Goal: Information Seeking & Learning: Compare options

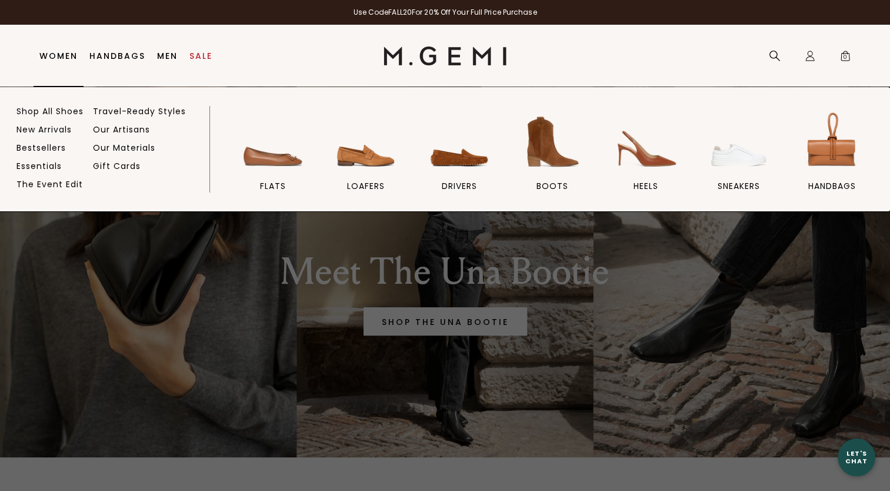
click at [54, 55] on link "Women" at bounding box center [58, 55] width 38 height 9
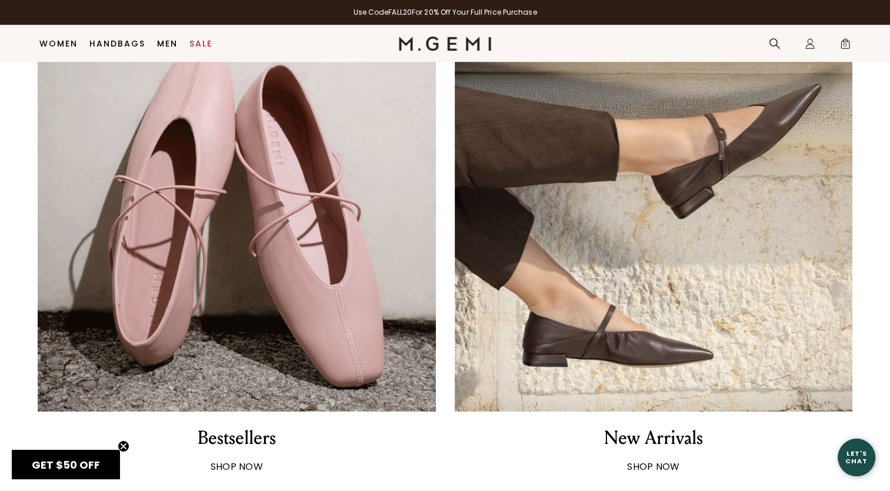
scroll to position [853, 0]
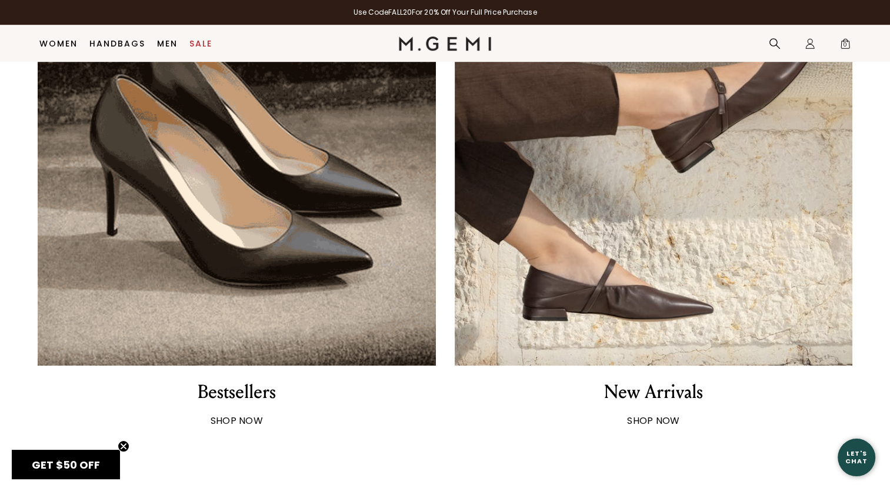
click at [307, 125] on img at bounding box center [237, 167] width 398 height 398
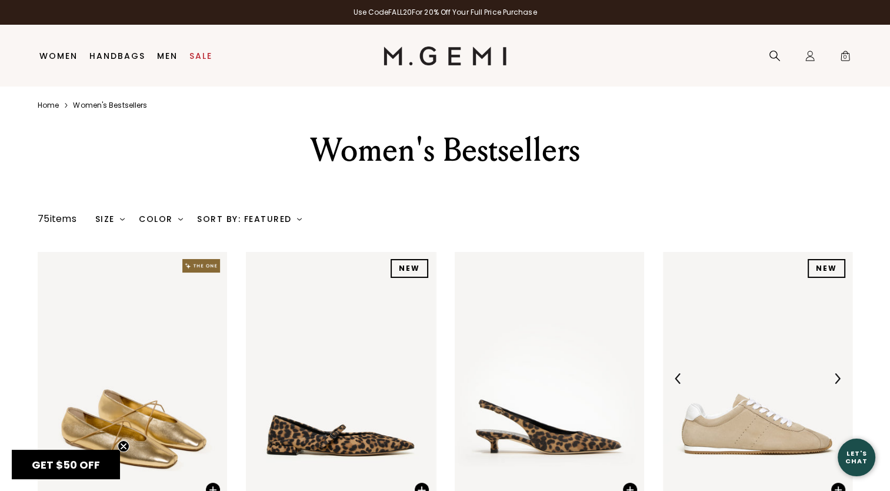
click at [761, 431] on img at bounding box center [757, 378] width 189 height 252
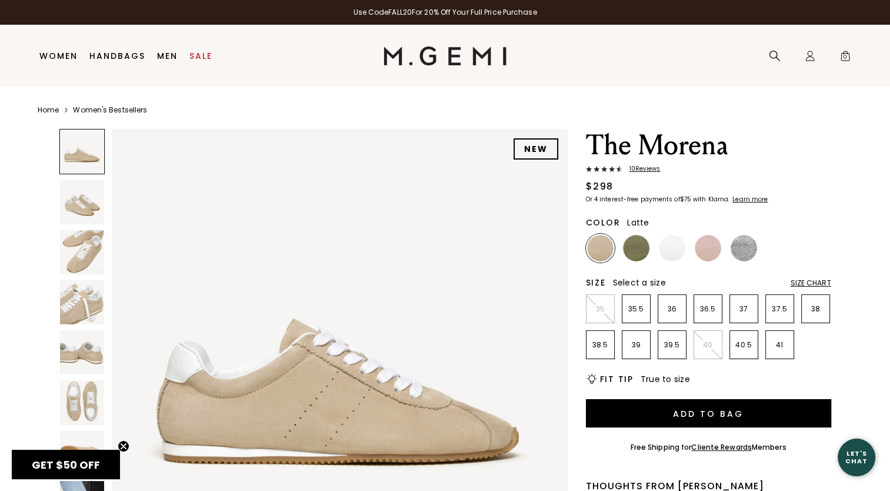
click at [71, 201] on img at bounding box center [82, 201] width 44 height 44
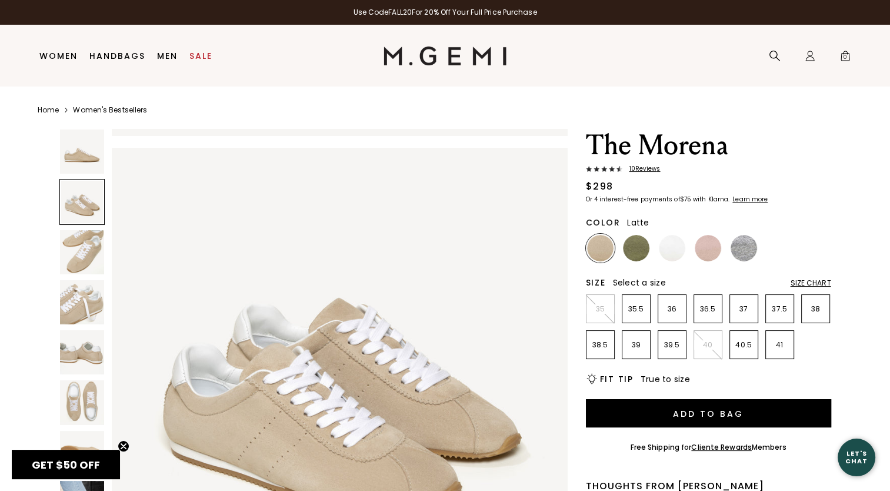
scroll to position [459, 0]
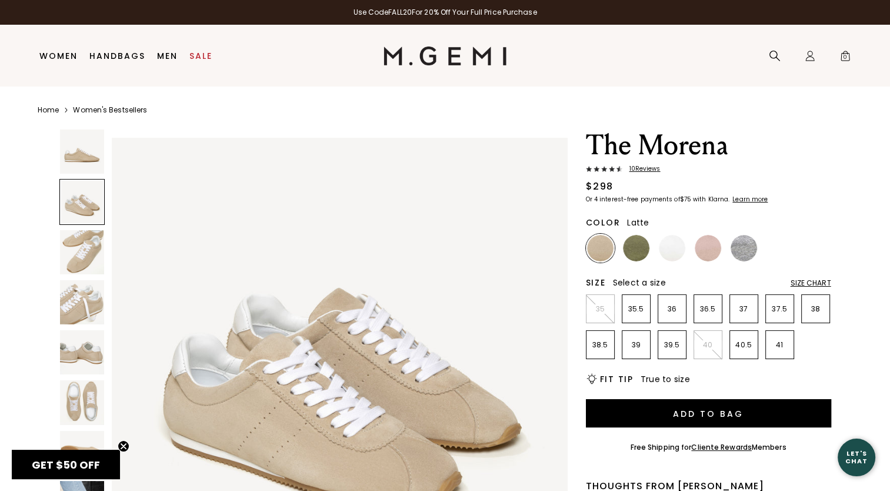
click at [88, 232] on img at bounding box center [82, 252] width 44 height 44
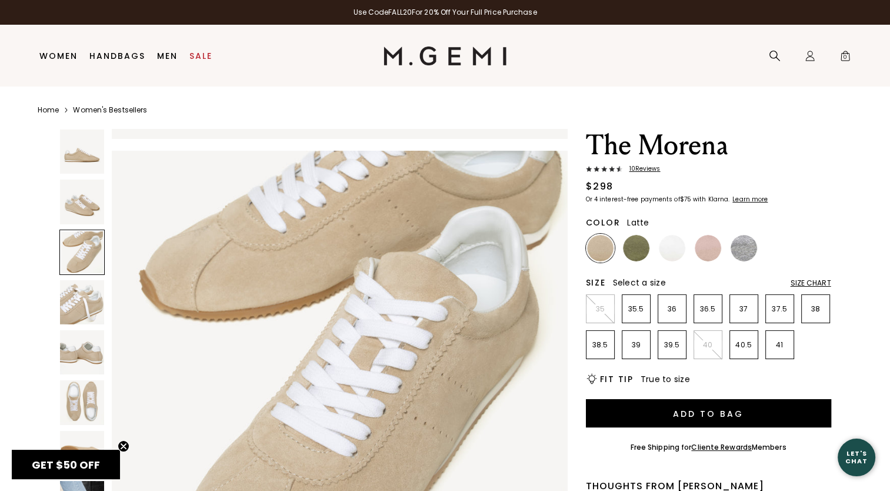
scroll to position [917, 0]
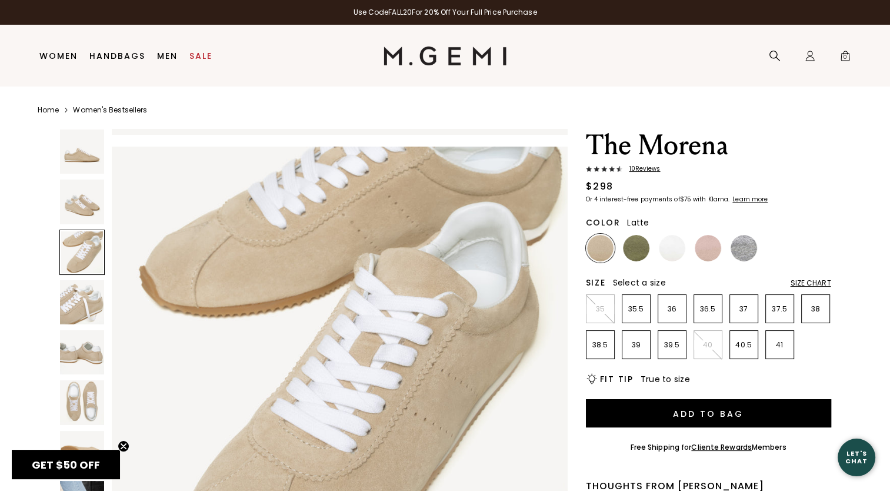
click at [70, 311] on img at bounding box center [82, 302] width 44 height 44
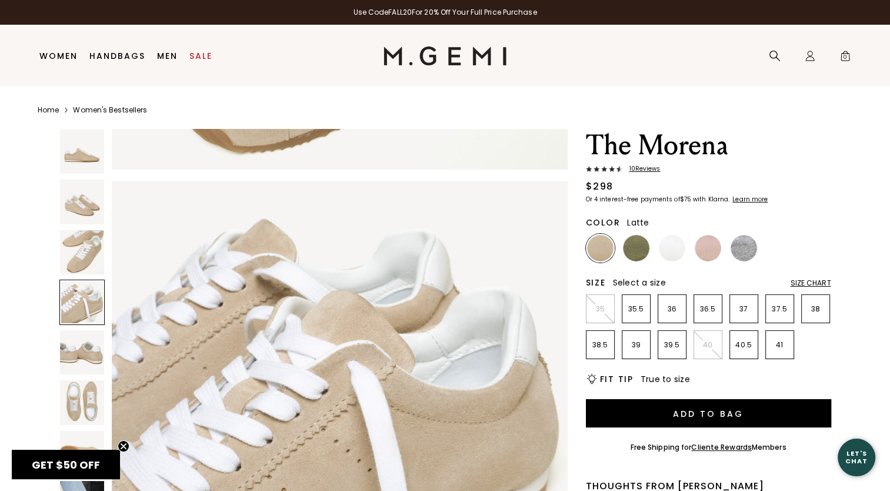
scroll to position [1376, 0]
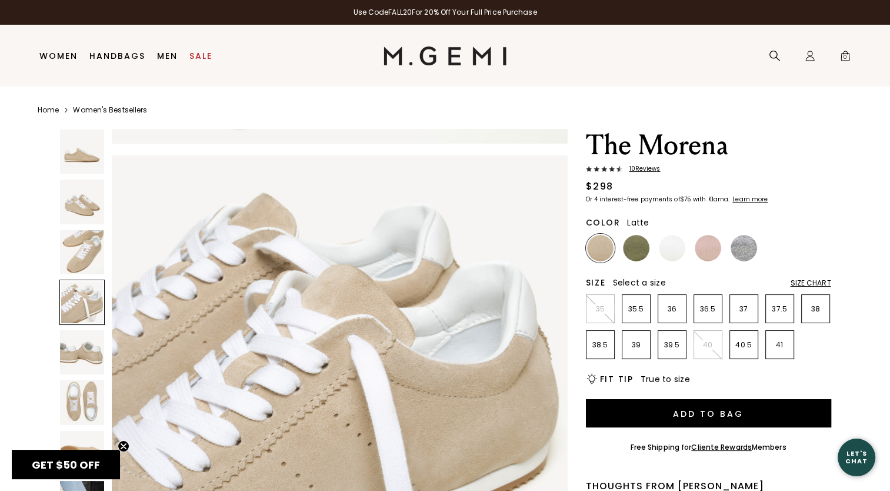
click at [80, 356] on img at bounding box center [82, 352] width 44 height 44
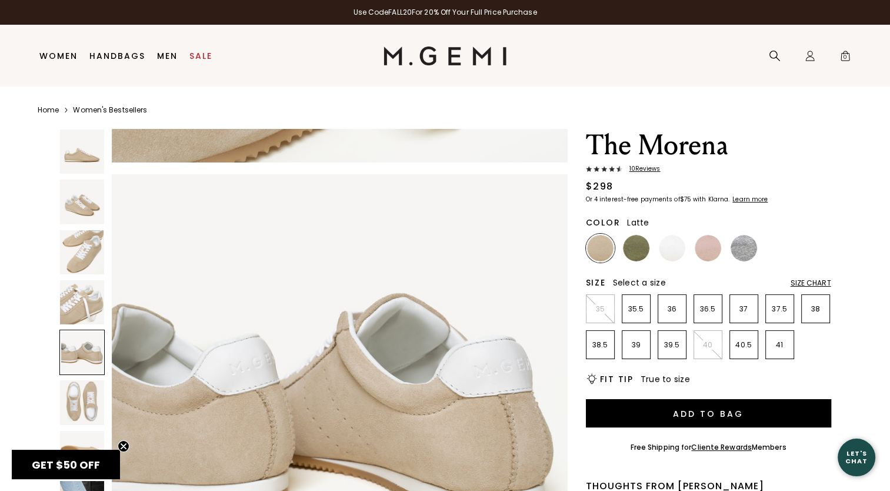
scroll to position [1835, 0]
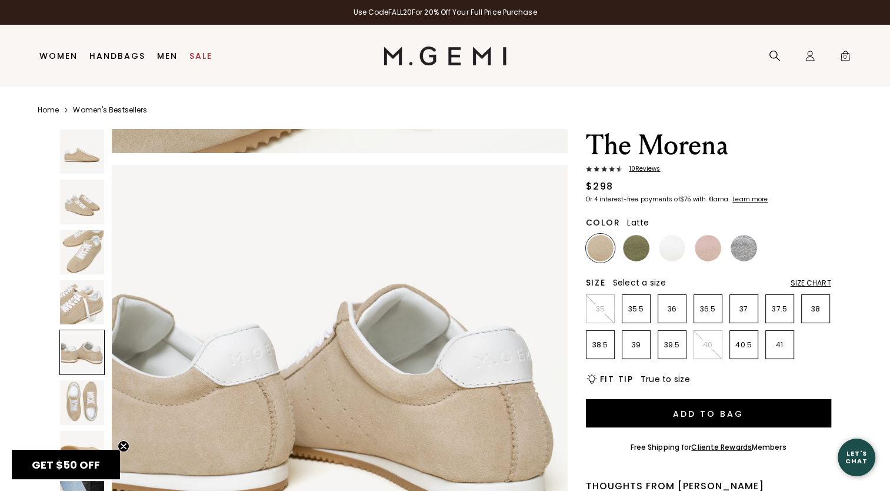
click at [85, 405] on img at bounding box center [82, 402] width 44 height 44
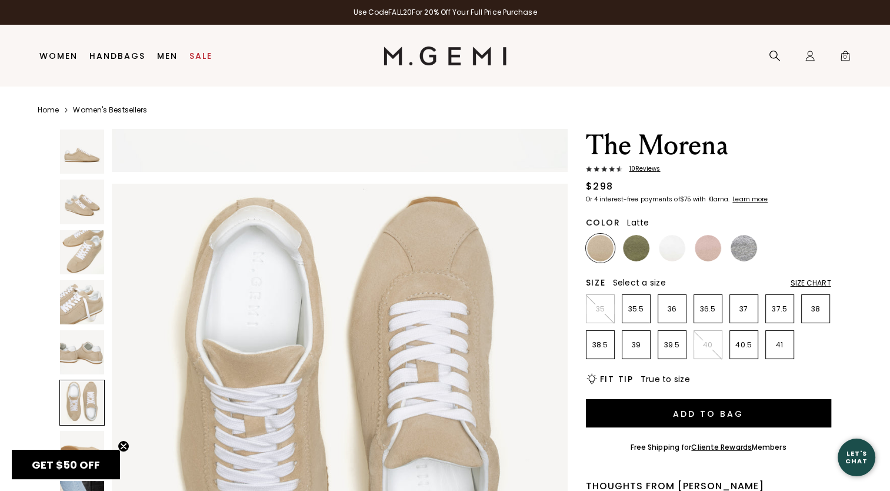
scroll to position [2294, 0]
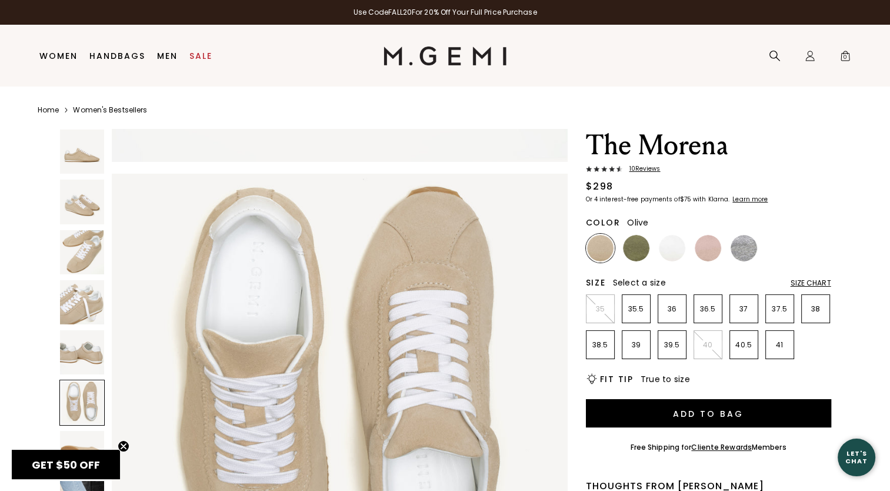
click at [635, 247] on img at bounding box center [636, 248] width 26 height 26
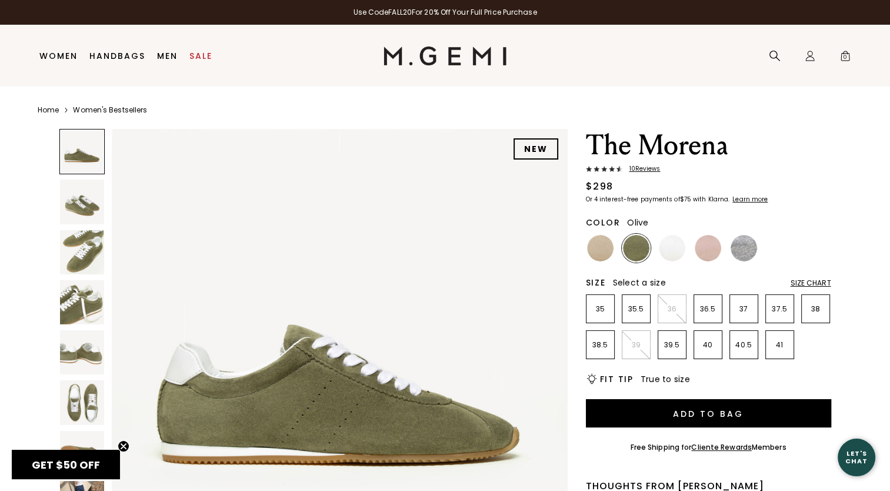
click at [74, 199] on img at bounding box center [82, 201] width 44 height 44
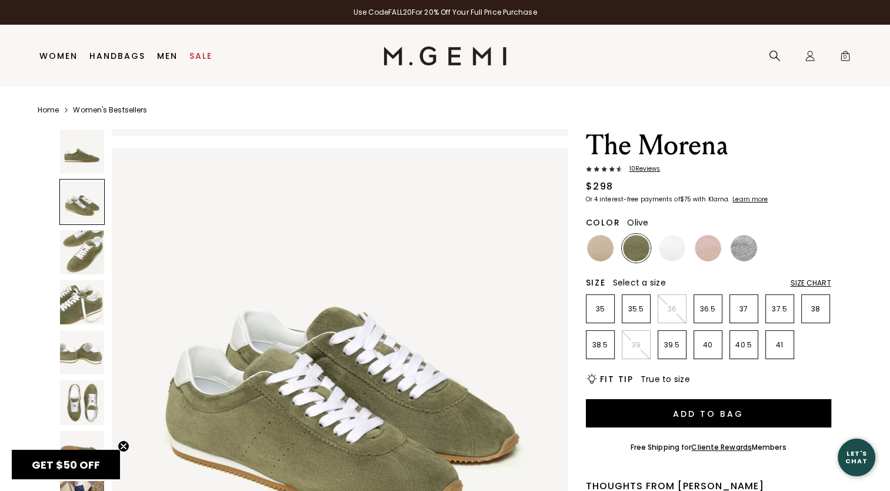
scroll to position [459, 0]
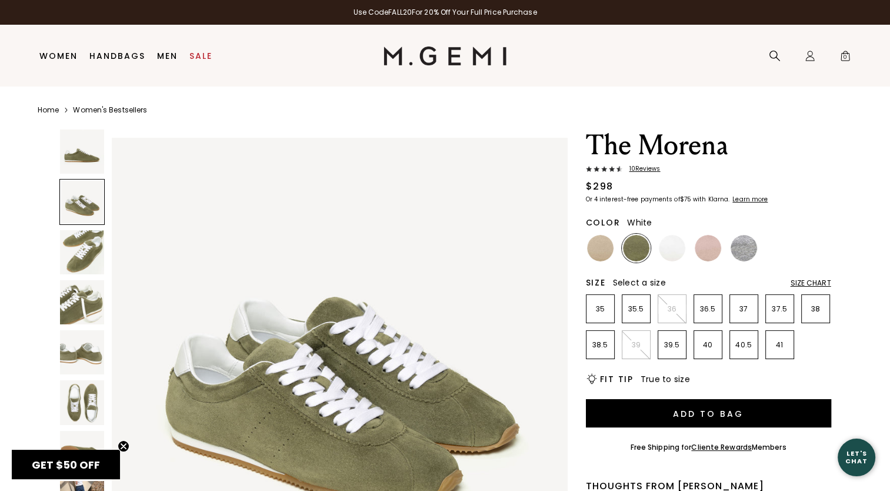
click at [669, 249] on img at bounding box center [672, 248] width 26 height 26
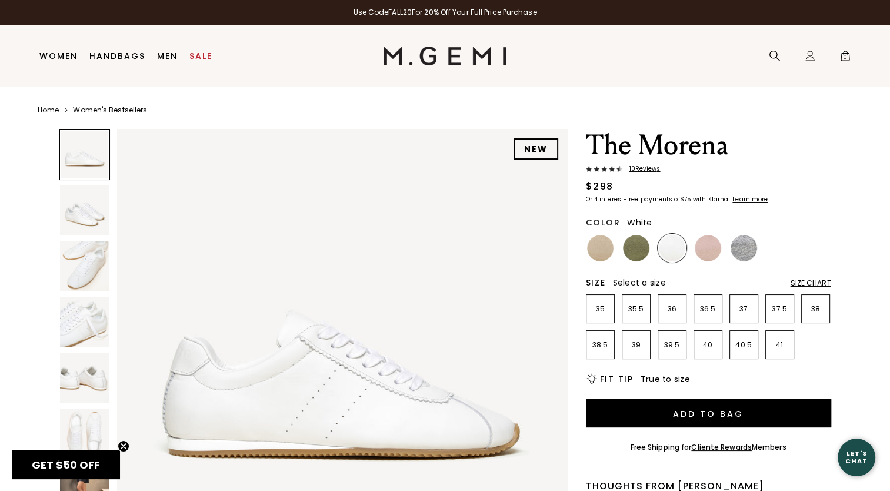
click at [76, 218] on img at bounding box center [85, 210] width 50 height 50
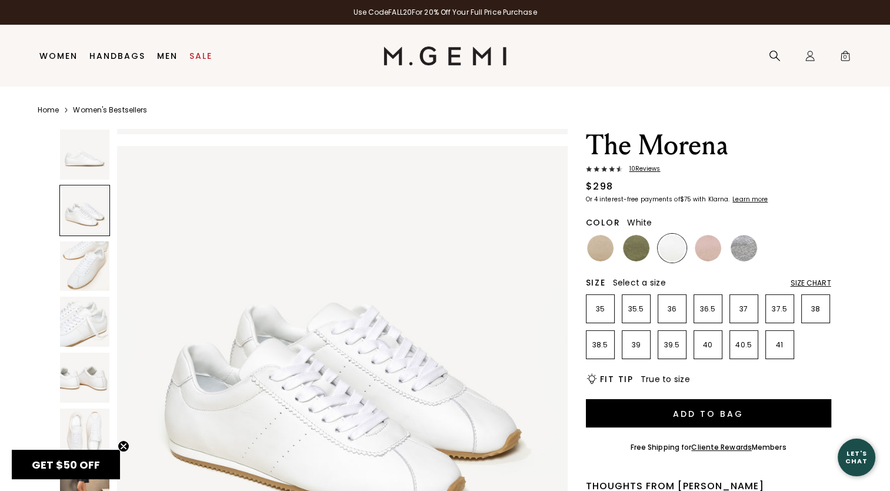
scroll to position [453, 0]
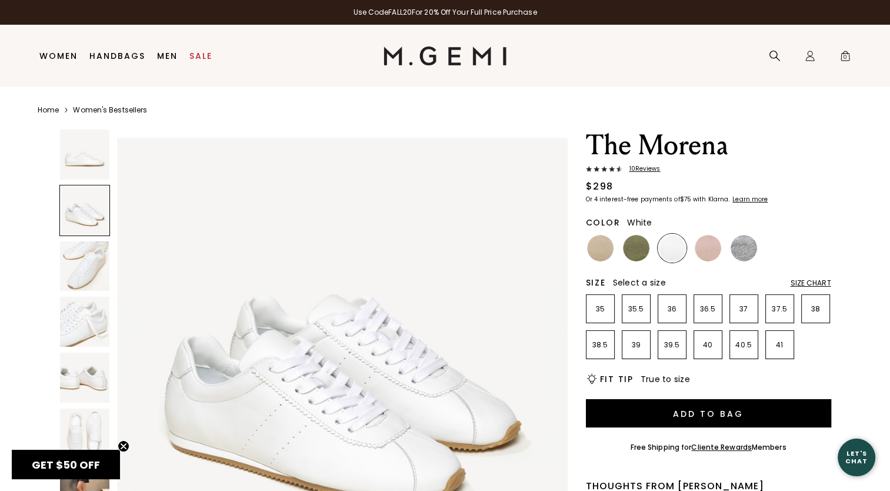
click at [87, 266] on img at bounding box center [85, 266] width 50 height 50
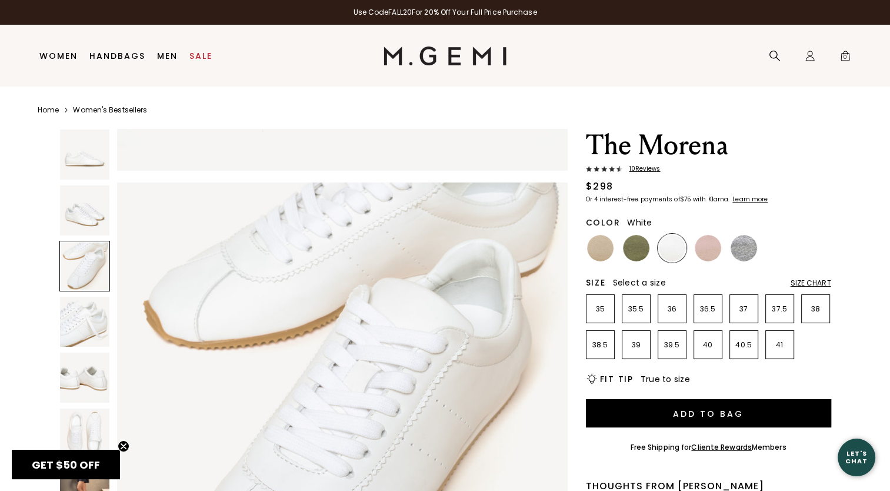
scroll to position [906, 0]
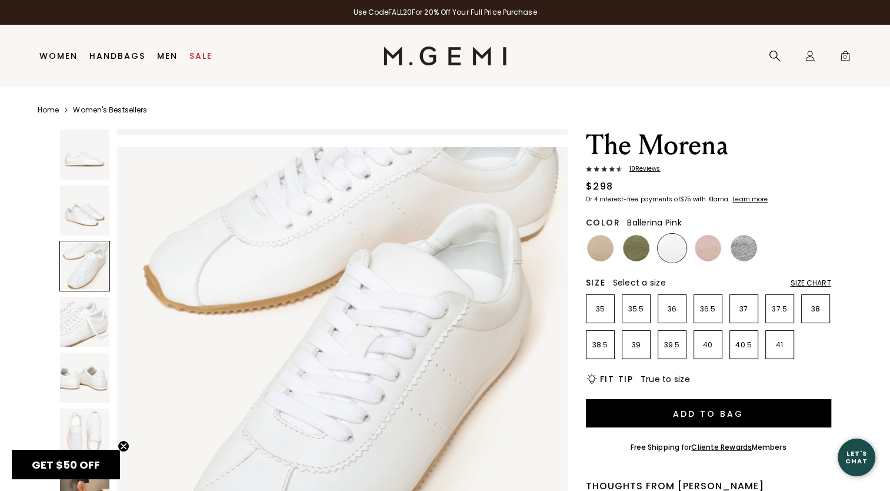
click at [706, 250] on img at bounding box center [708, 248] width 26 height 26
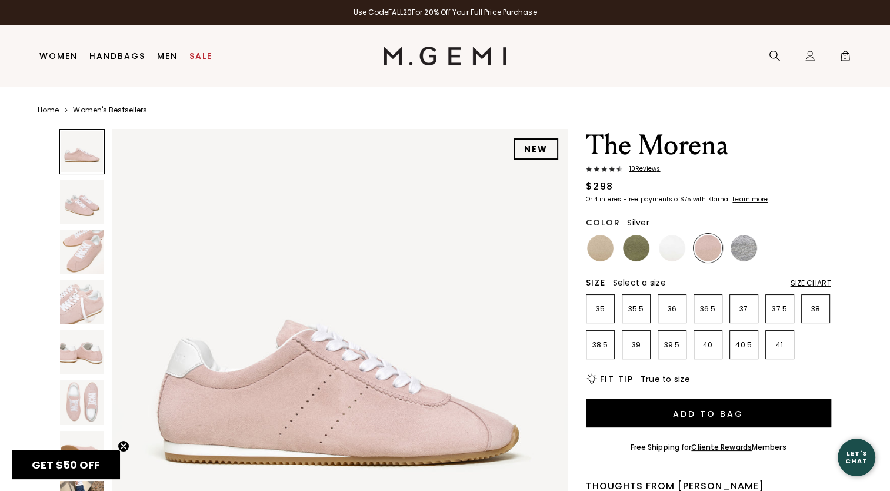
click at [744, 241] on img at bounding box center [744, 248] width 26 height 26
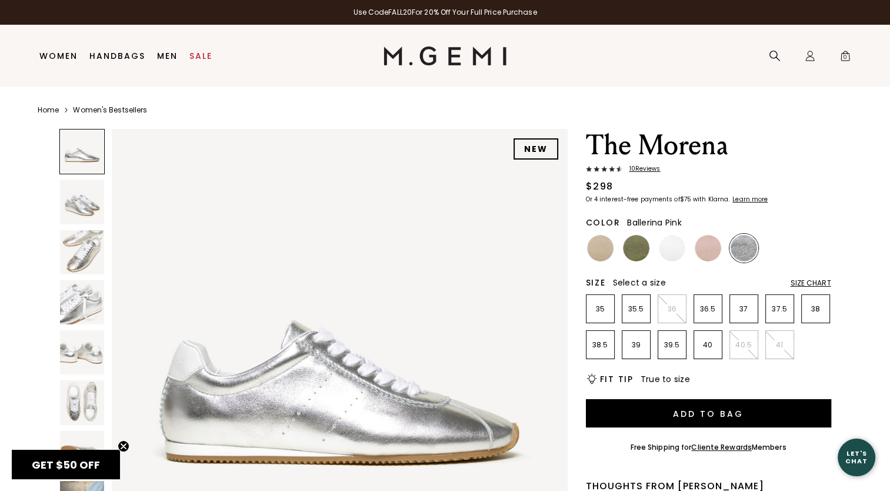
click at [709, 251] on img at bounding box center [708, 248] width 26 height 26
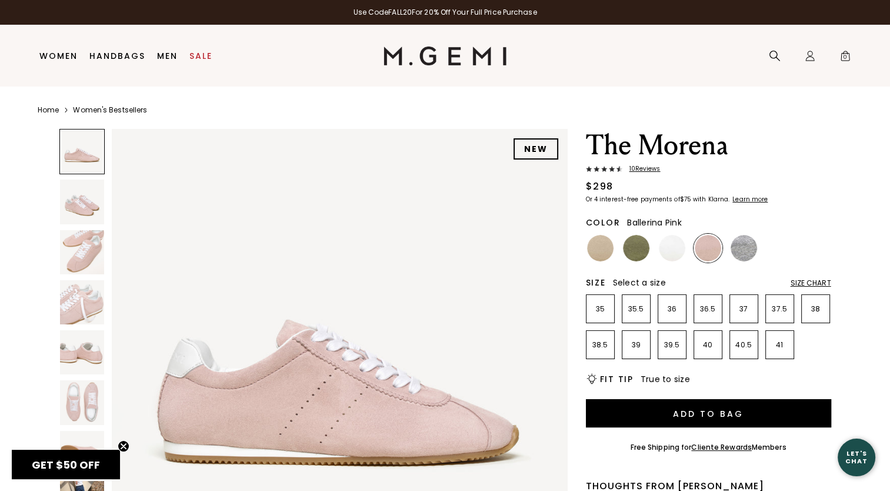
click at [89, 260] on img at bounding box center [82, 252] width 44 height 44
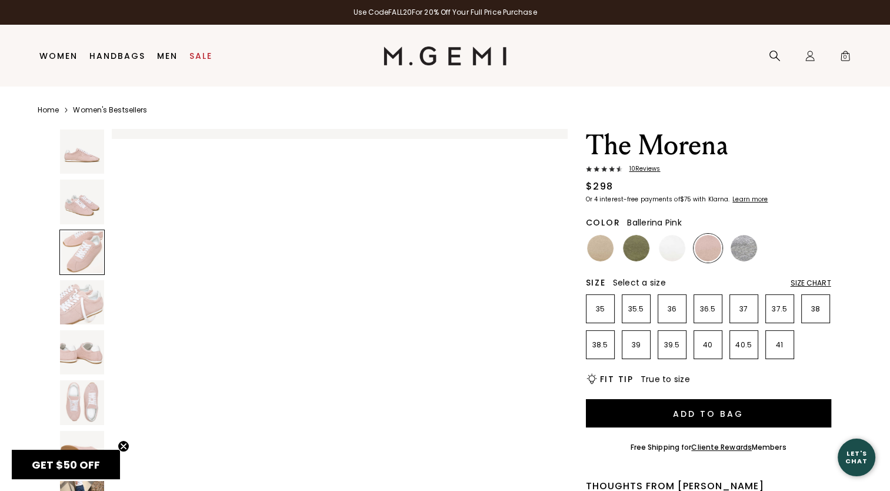
scroll to position [917, 0]
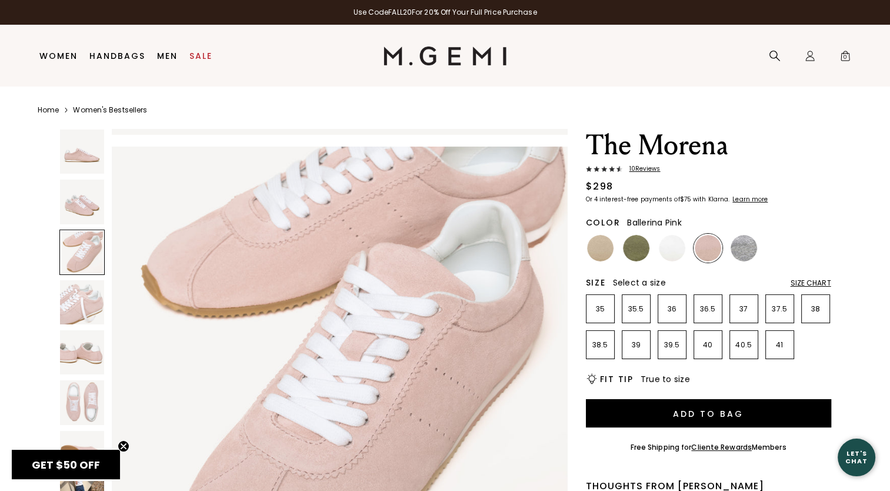
click at [646, 169] on span "10 Review s" at bounding box center [642, 168] width 38 height 7
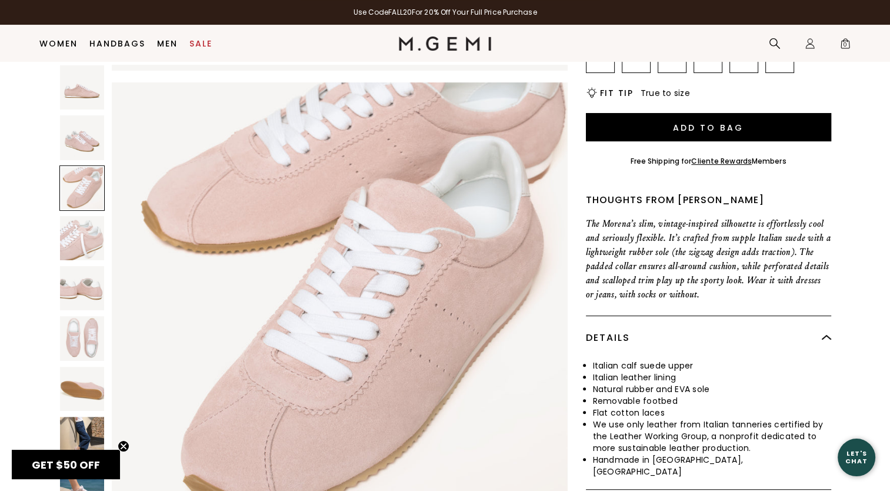
scroll to position [221, 0]
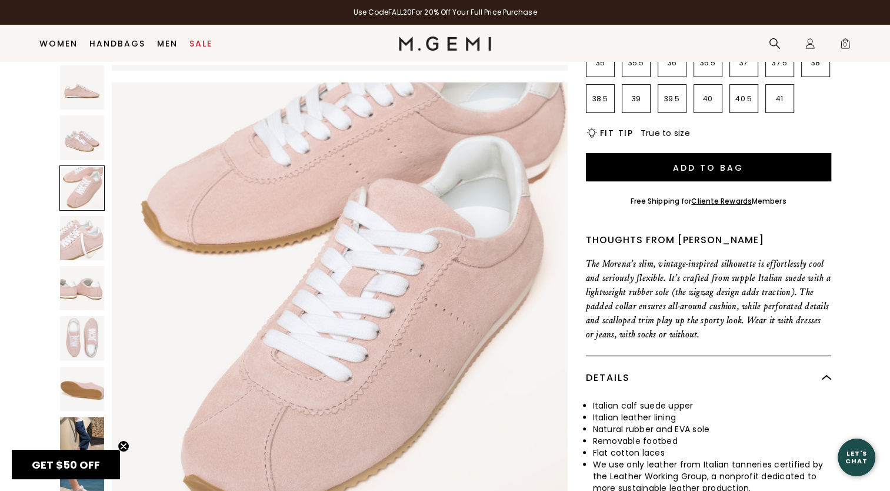
click at [837, 213] on div "NEW The Morena 10 Review s $298 Or 4 interest-free payments of $75 with Klarna …" at bounding box center [445, 228] width 815 height 691
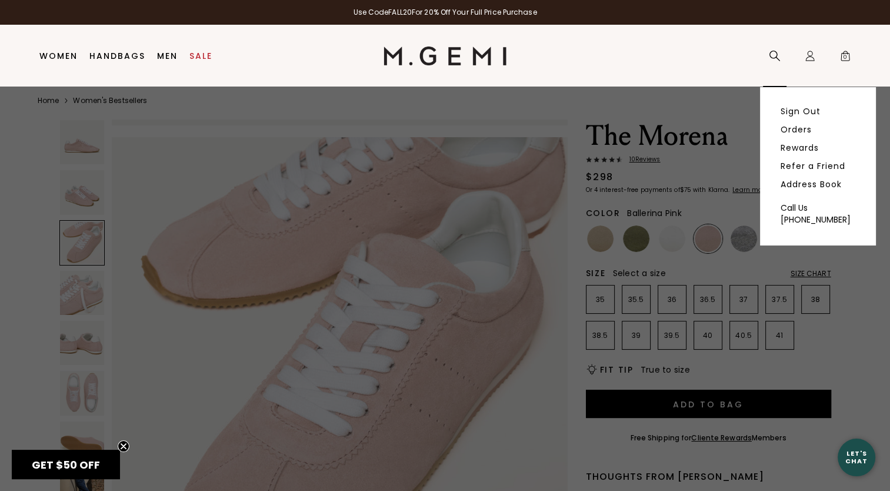
scroll to position [10, 0]
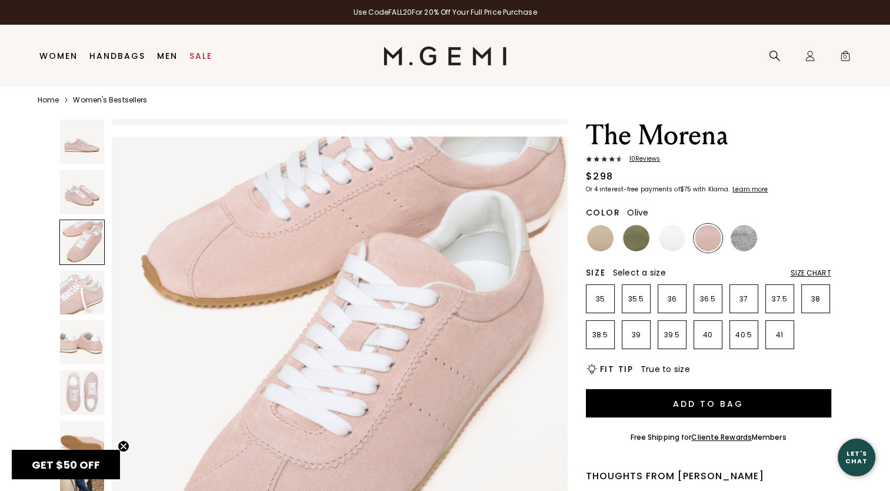
click at [629, 244] on img at bounding box center [636, 238] width 26 height 26
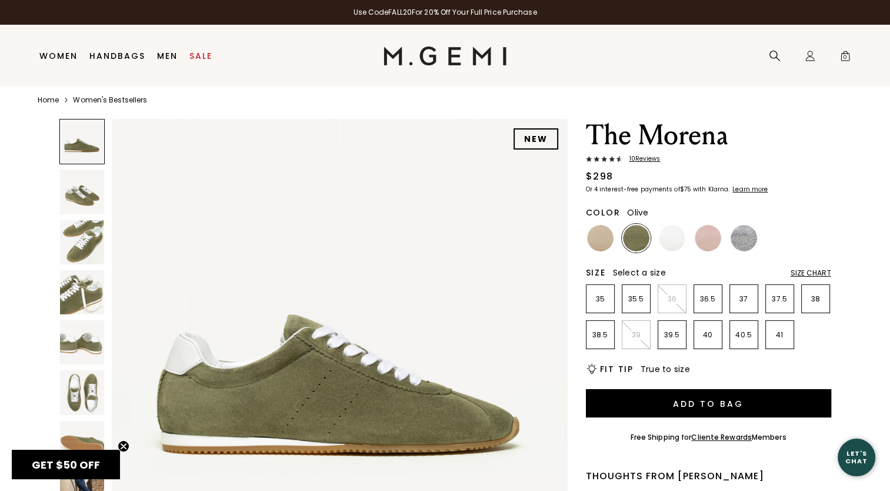
click at [810, 274] on div "Size Chart" at bounding box center [811, 272] width 41 height 9
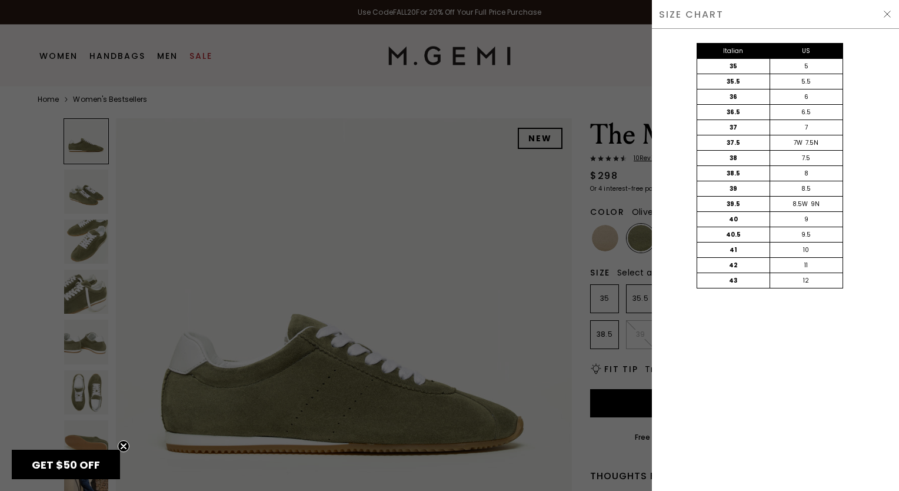
click at [880, 12] on div "SIZE CHART" at bounding box center [775, 14] width 247 height 29
click at [885, 11] on img at bounding box center [887, 13] width 9 height 9
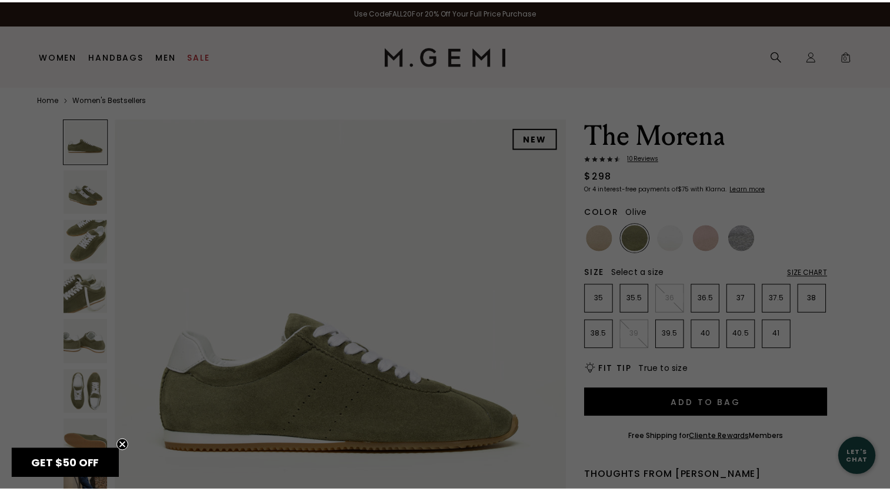
scroll to position [9, 0]
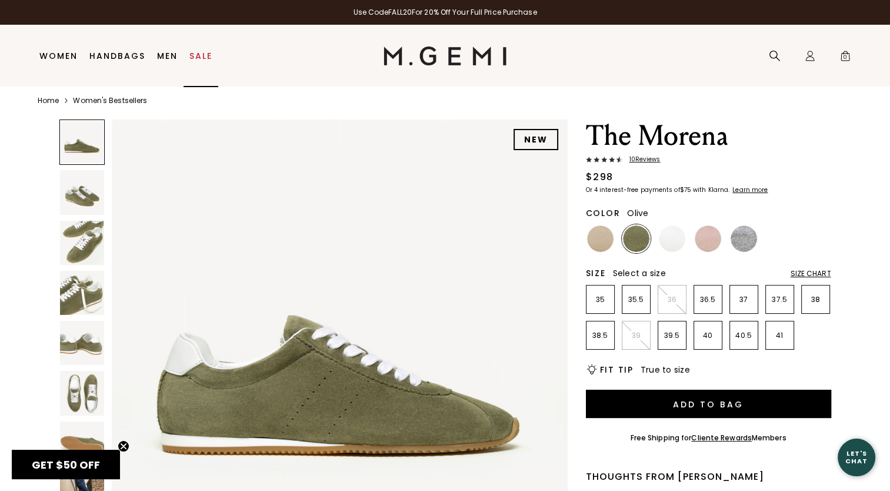
click at [200, 54] on link "Sale" at bounding box center [200, 55] width 23 height 9
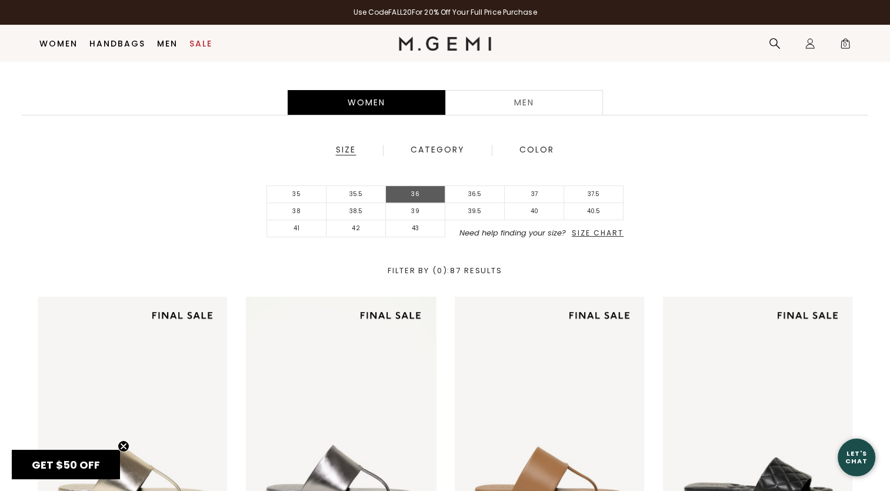
click at [420, 195] on li "36" at bounding box center [415, 194] width 59 height 17
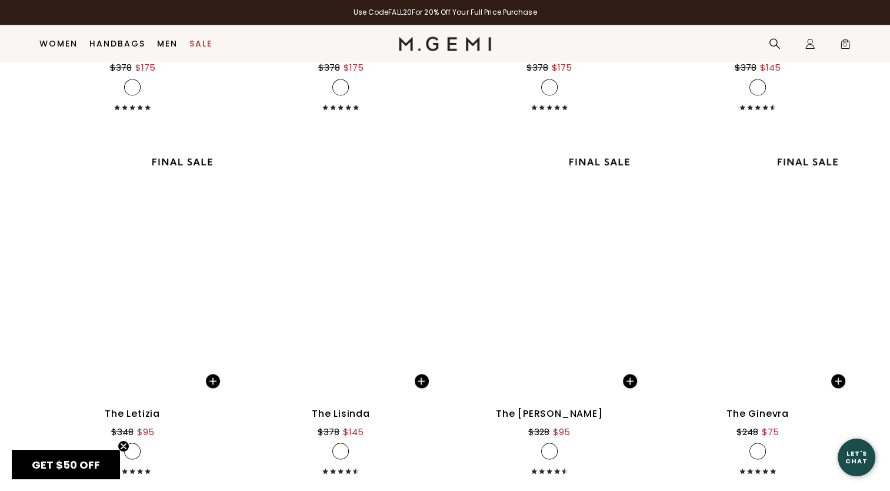
scroll to position [1930, 0]
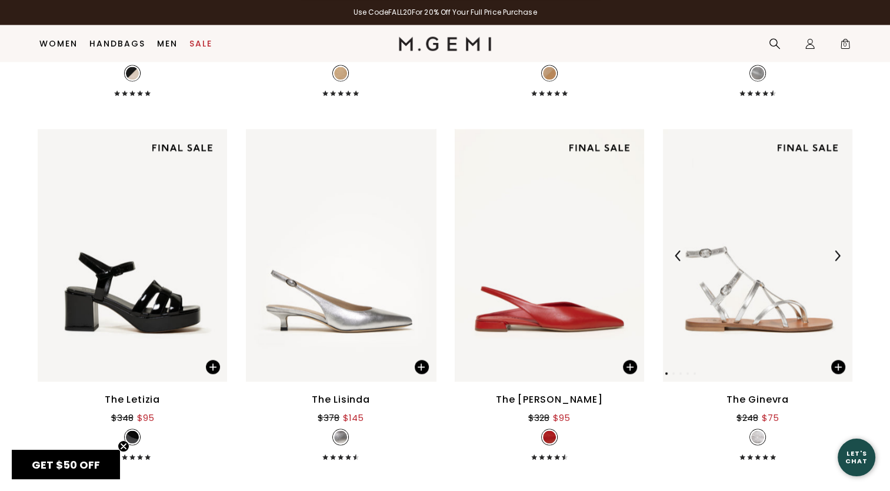
click at [744, 281] on img at bounding box center [757, 255] width 189 height 252
click at [548, 311] on img at bounding box center [549, 255] width 189 height 252
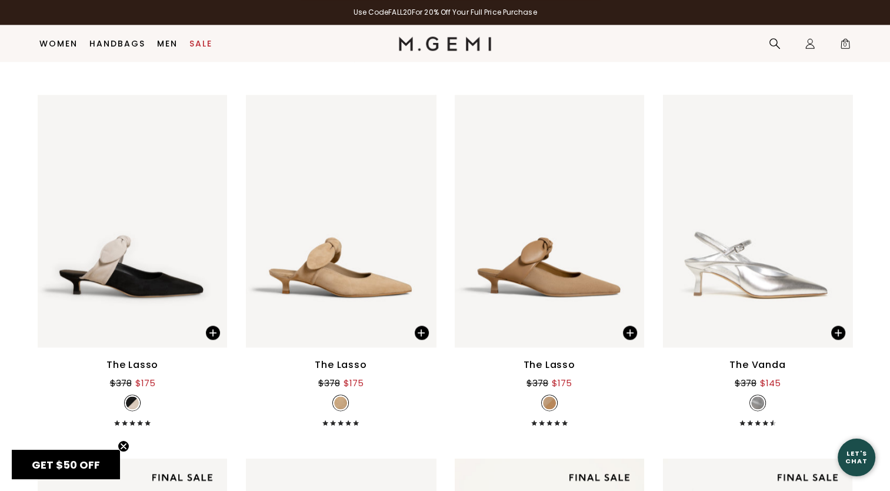
scroll to position [1546, 0]
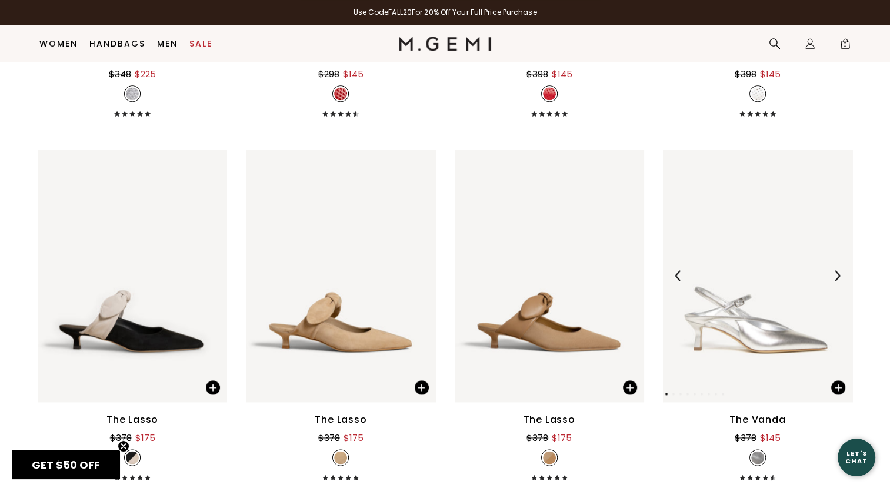
click at [731, 318] on img at bounding box center [757, 275] width 189 height 252
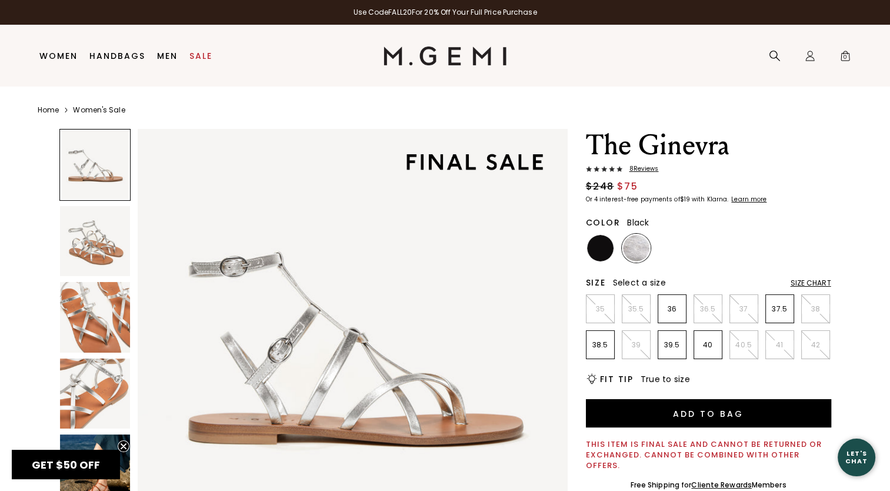
click at [599, 250] on img at bounding box center [600, 248] width 26 height 26
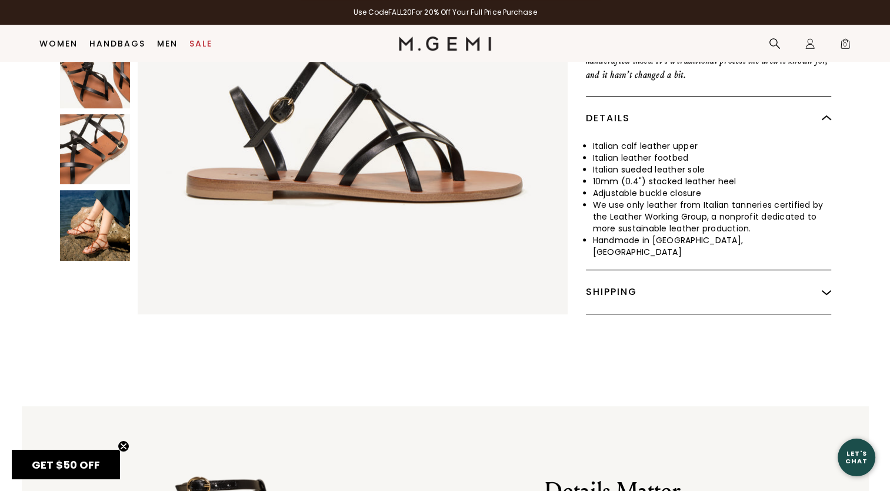
scroll to position [508, 0]
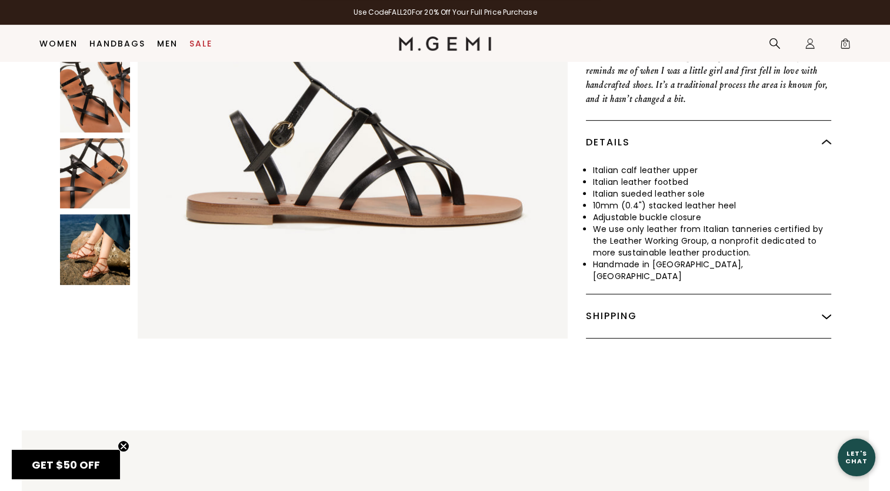
click at [102, 239] on img at bounding box center [95, 249] width 71 height 71
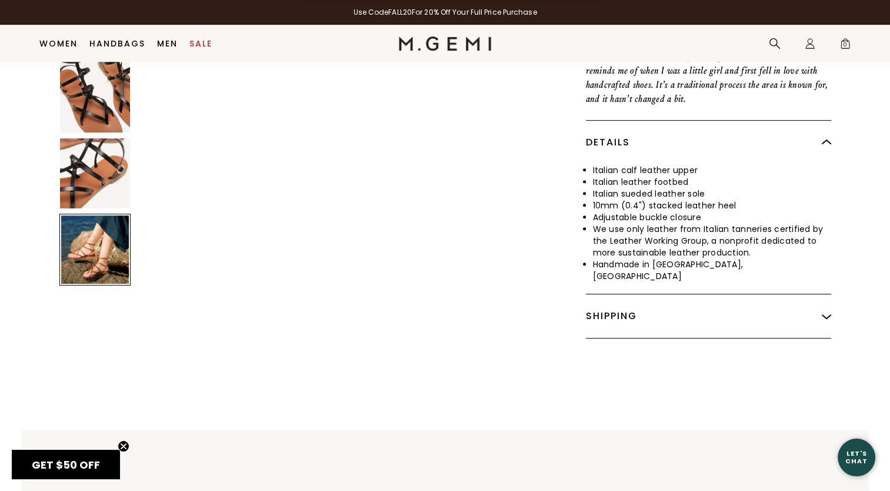
scroll to position [1730, 0]
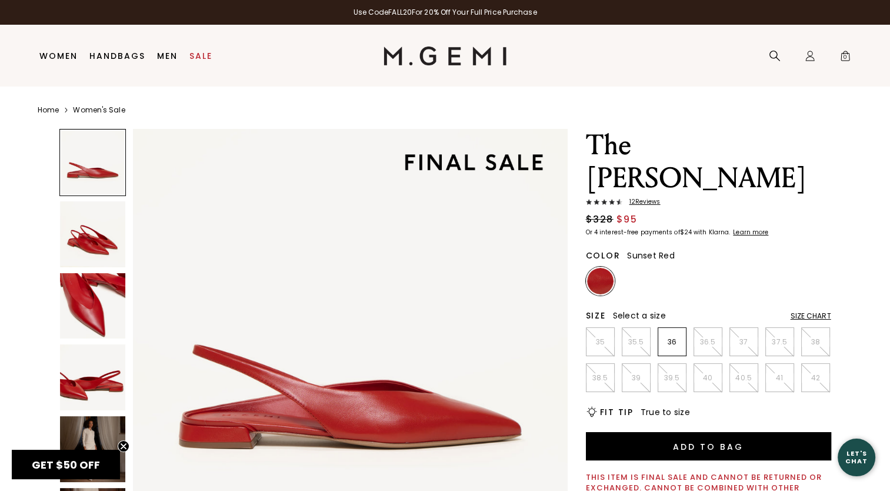
click at [652, 198] on span "12 Review s" at bounding box center [642, 201] width 38 height 7
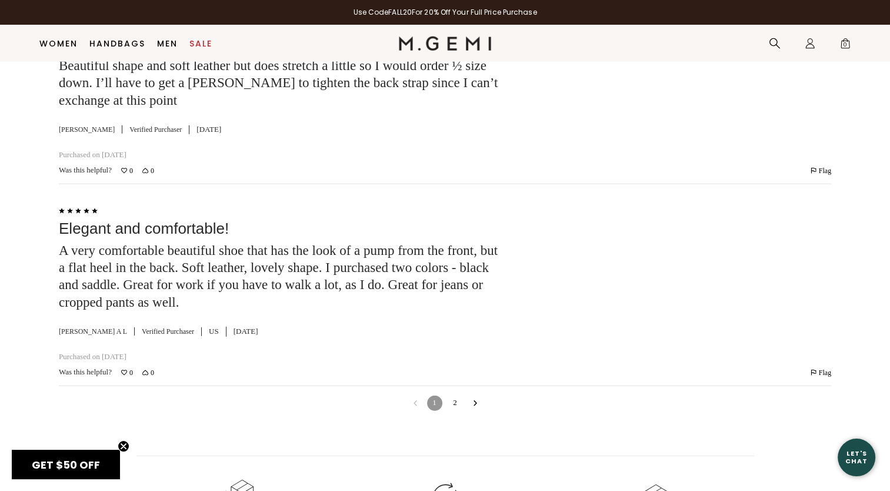
scroll to position [3362, 0]
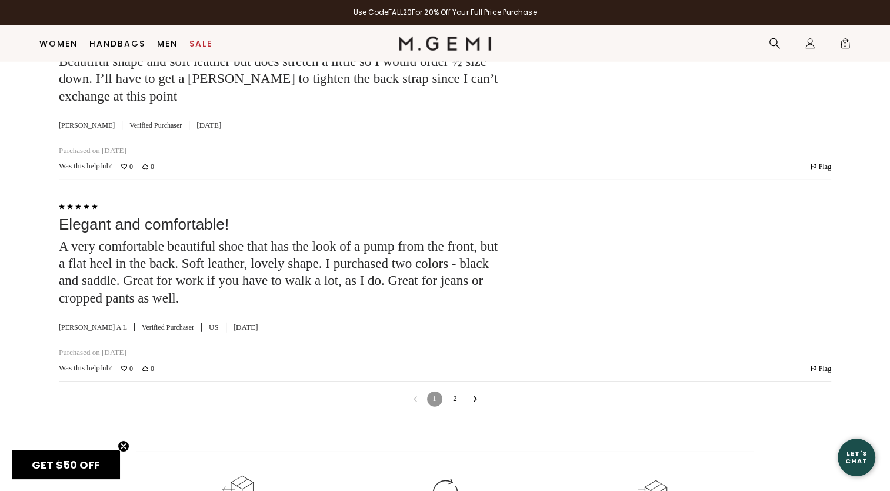
click at [454, 391] on link "2" at bounding box center [455, 398] width 15 height 15
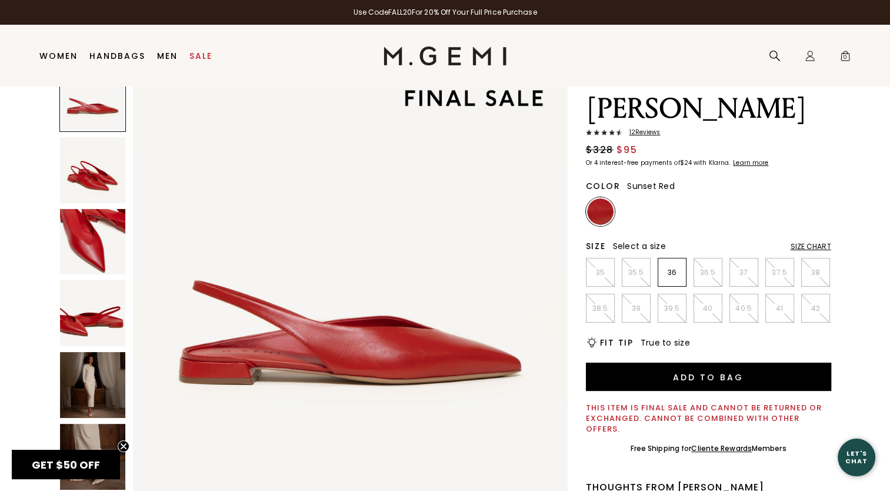
scroll to position [0, 0]
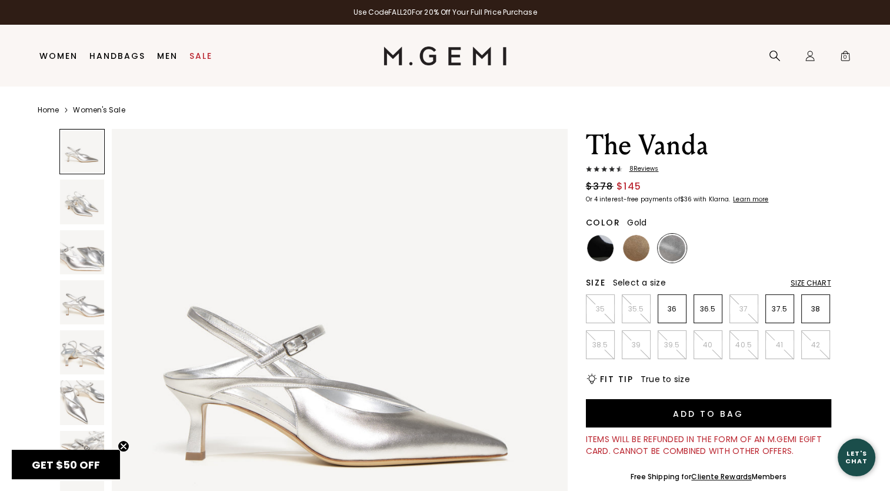
click at [638, 249] on img at bounding box center [636, 248] width 26 height 26
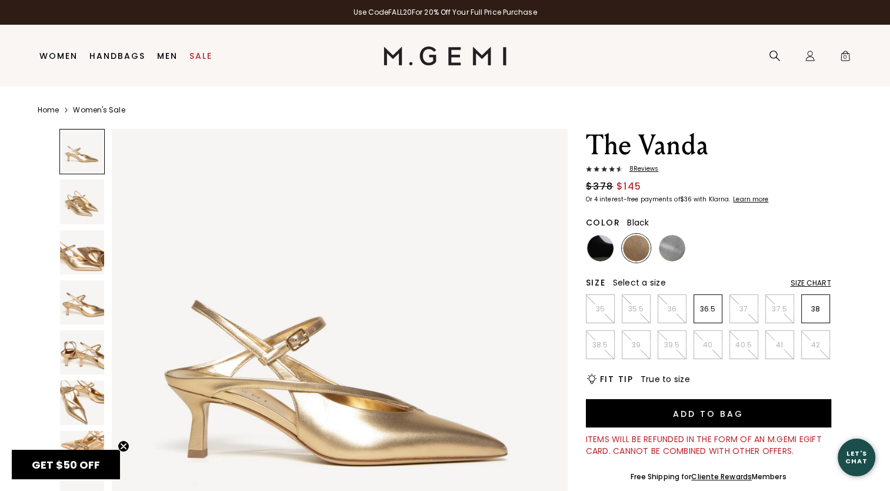
click at [605, 250] on img at bounding box center [600, 248] width 26 height 26
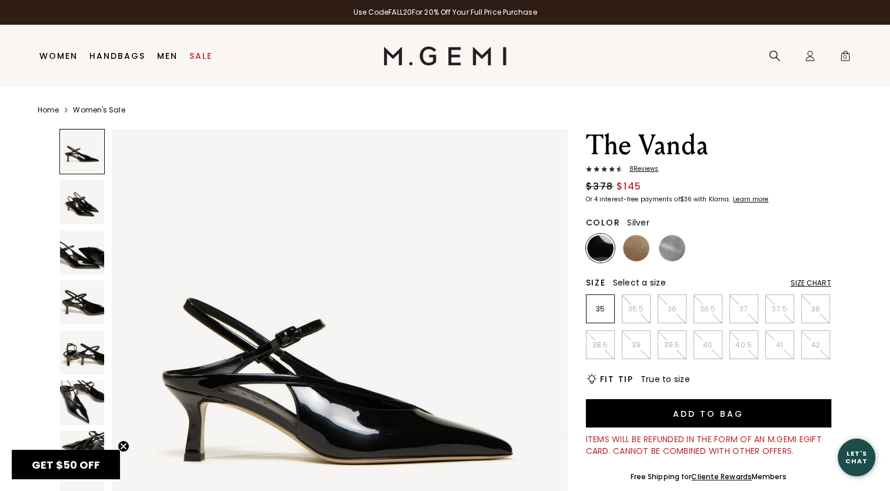
click at [671, 246] on img at bounding box center [672, 248] width 26 height 26
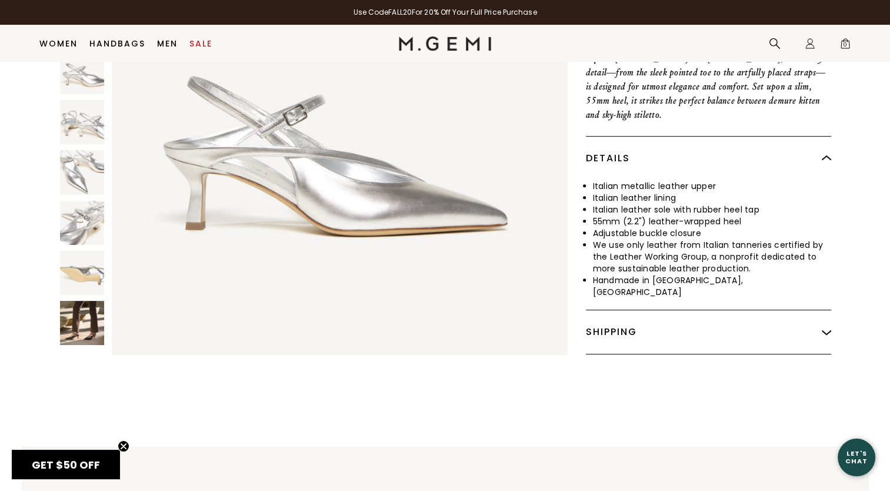
scroll to position [543, 0]
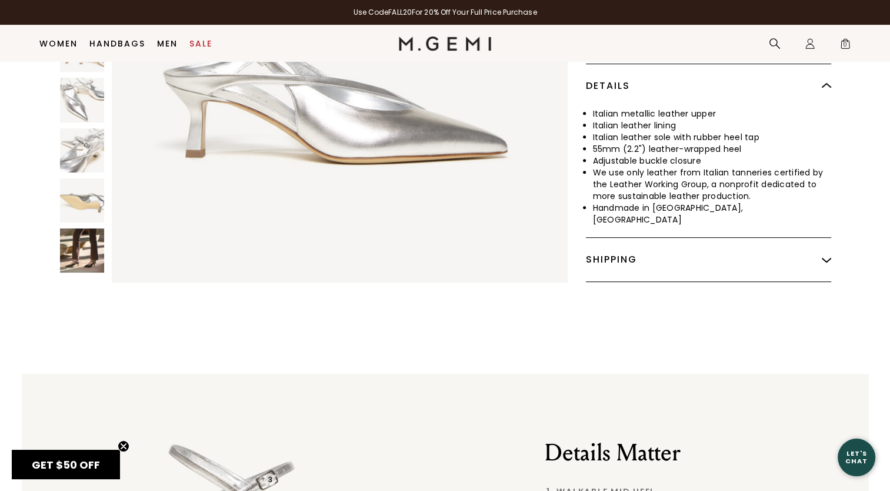
click at [87, 228] on img at bounding box center [82, 250] width 44 height 44
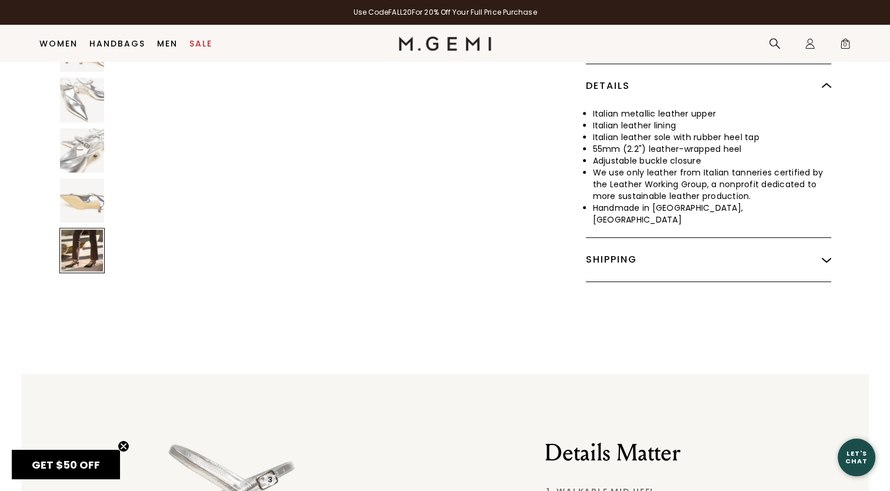
scroll to position [3670, 0]
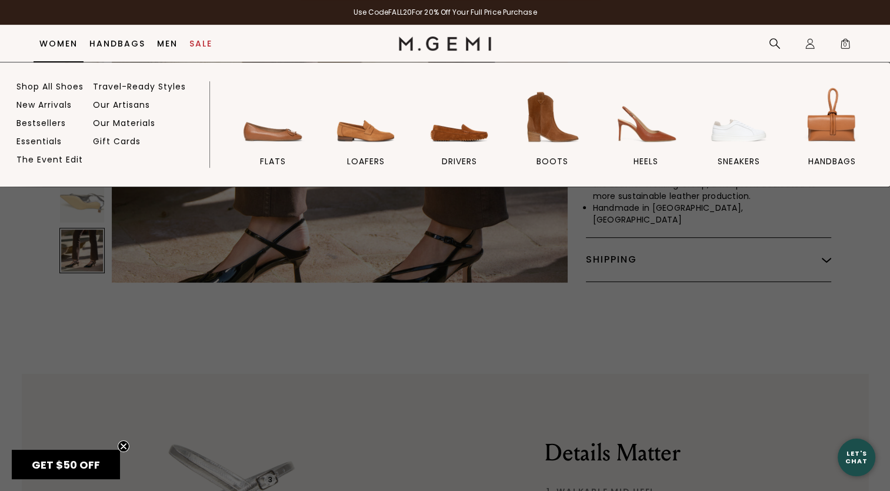
click at [69, 42] on link "Women" at bounding box center [58, 43] width 38 height 9
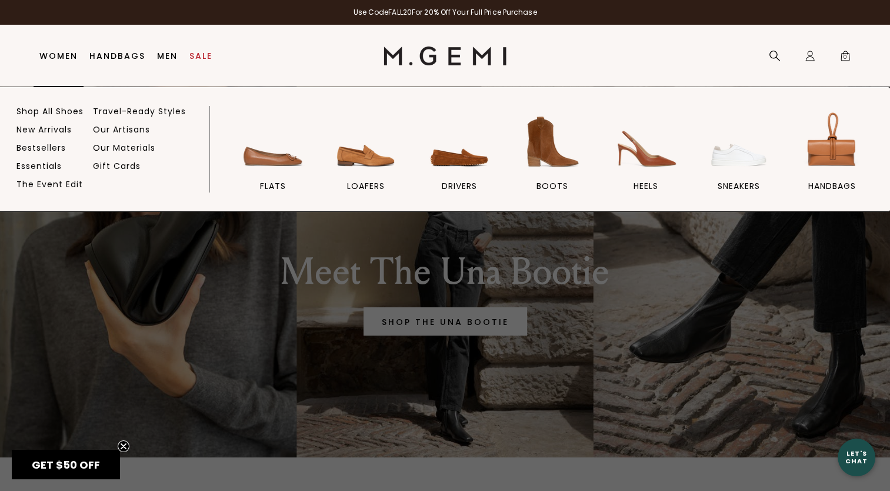
click at [59, 55] on link "Women" at bounding box center [58, 55] width 38 height 9
click at [443, 155] on img at bounding box center [460, 142] width 66 height 66
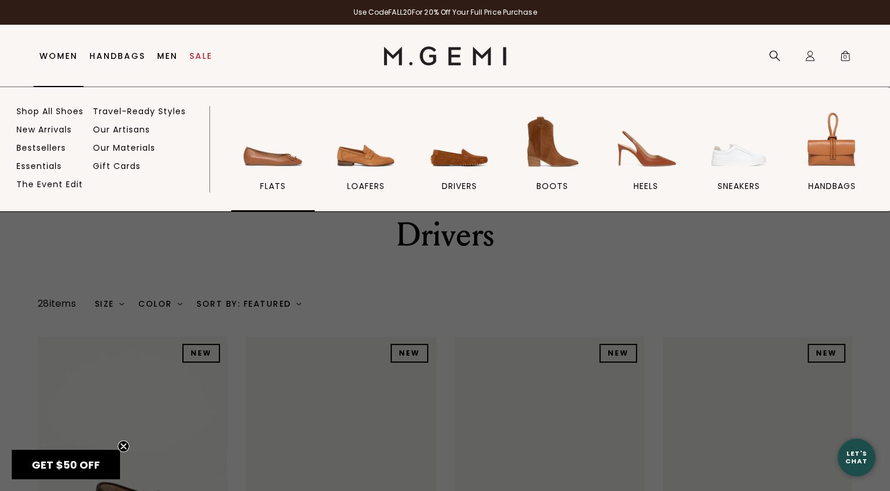
click at [271, 184] on span "flats" at bounding box center [273, 186] width 26 height 11
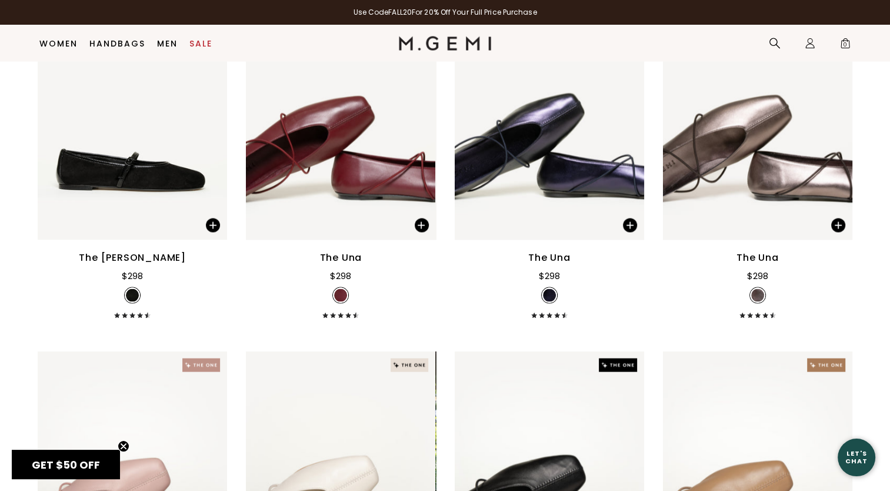
scroll to position [2433, 0]
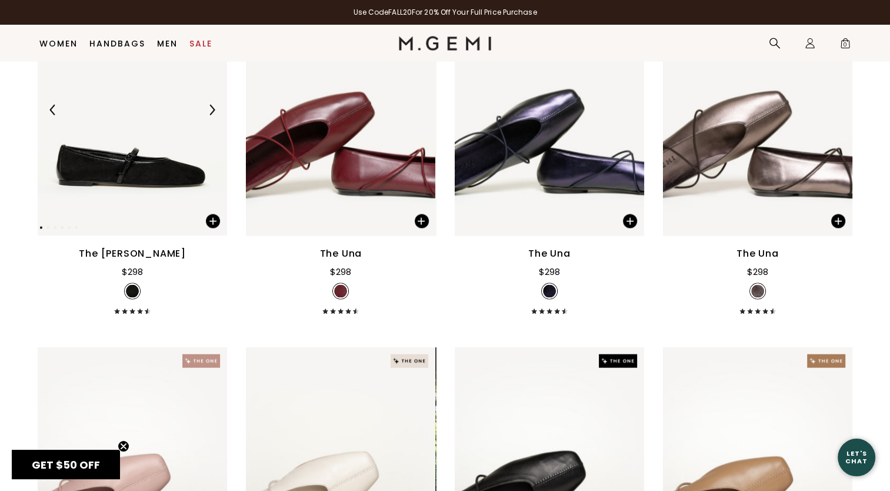
click at [106, 176] on img at bounding box center [132, 110] width 189 height 252
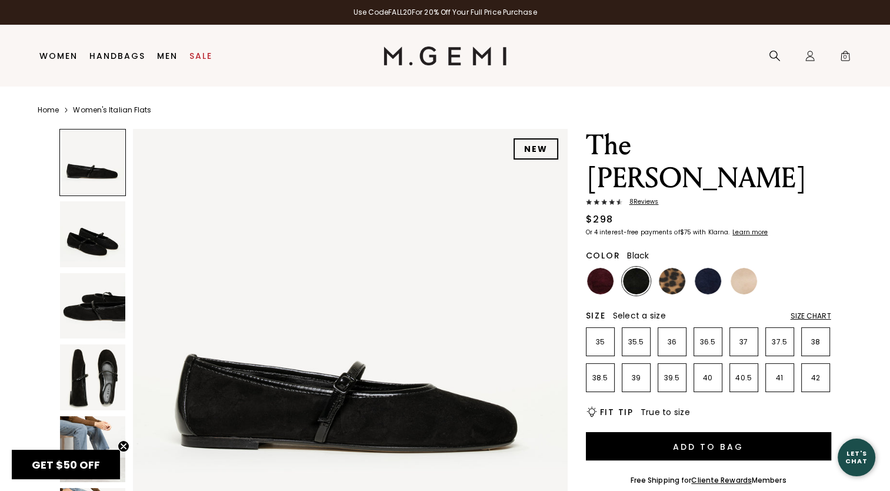
click at [647, 198] on span "8 Review s" at bounding box center [641, 201] width 36 height 7
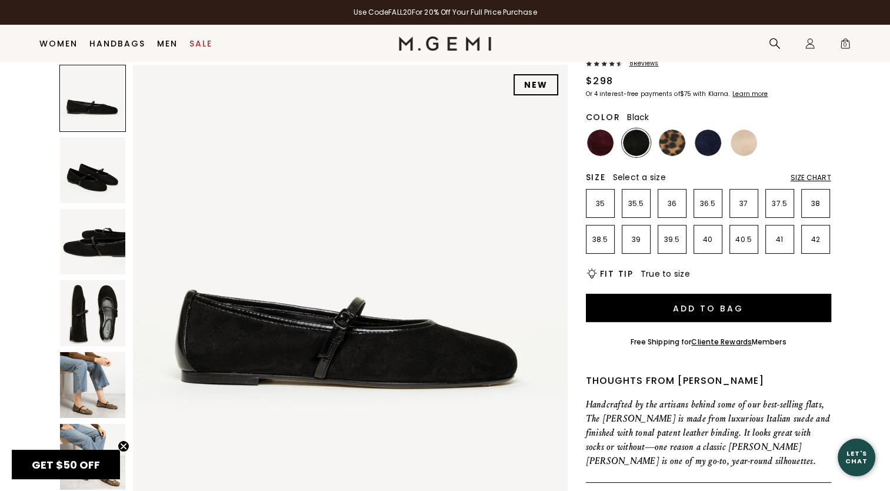
scroll to position [109, 0]
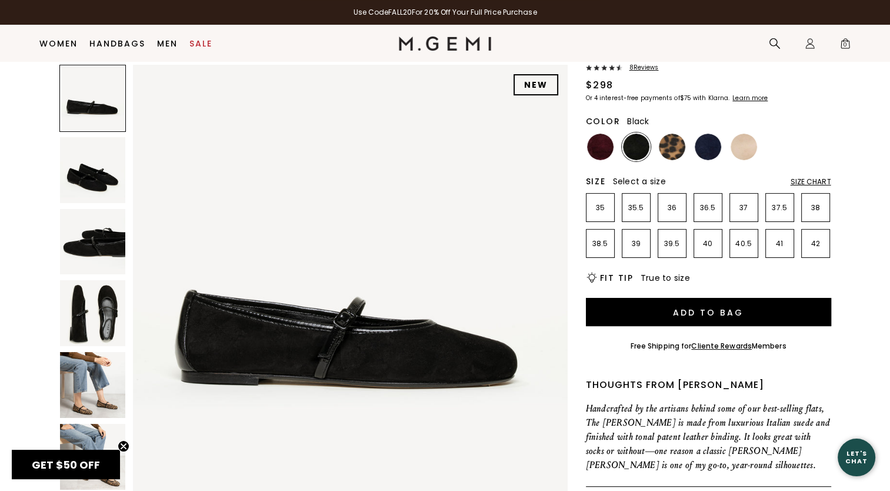
click at [99, 395] on img at bounding box center [93, 385] width 66 height 66
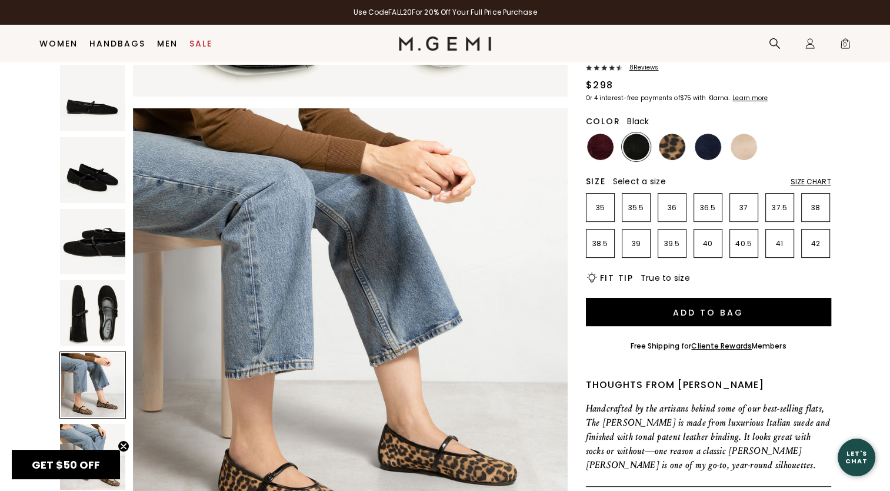
scroll to position [1749, 0]
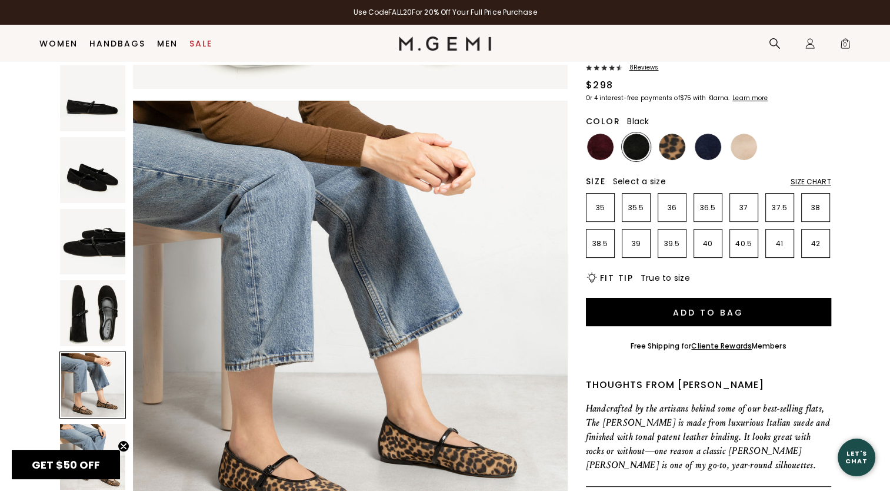
click at [101, 425] on img at bounding box center [93, 457] width 66 height 66
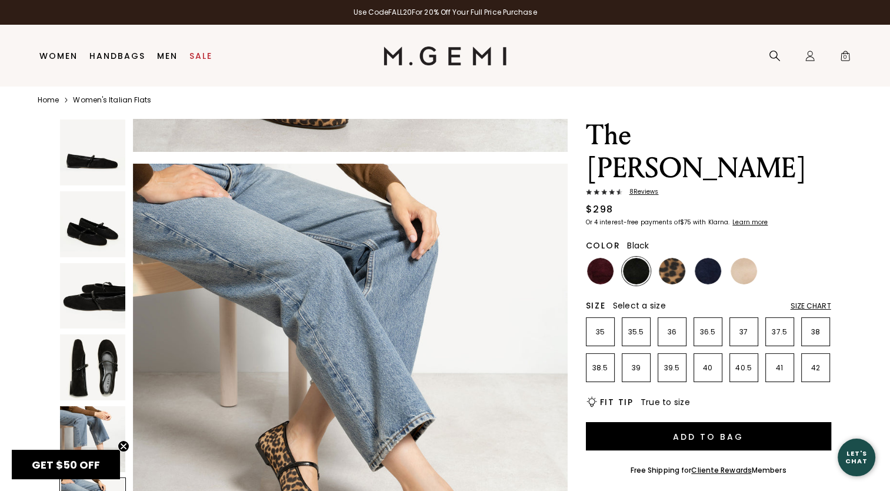
scroll to position [6, 0]
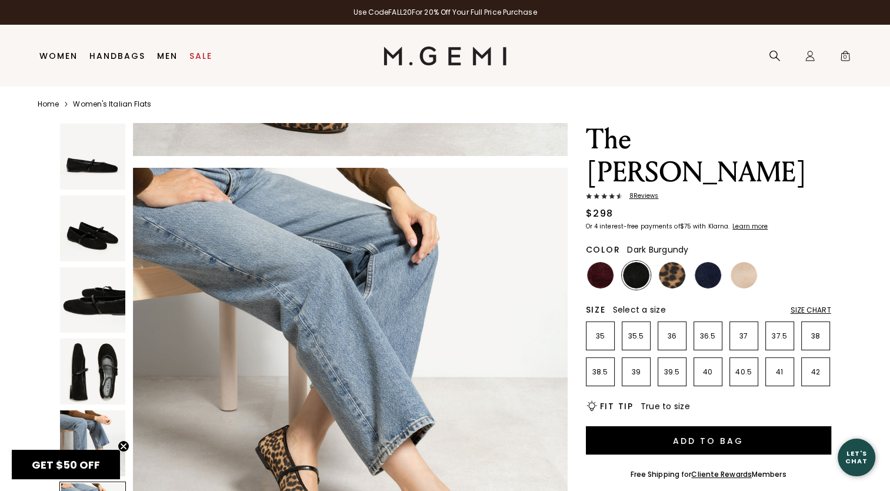
click at [600, 262] on img at bounding box center [600, 275] width 26 height 26
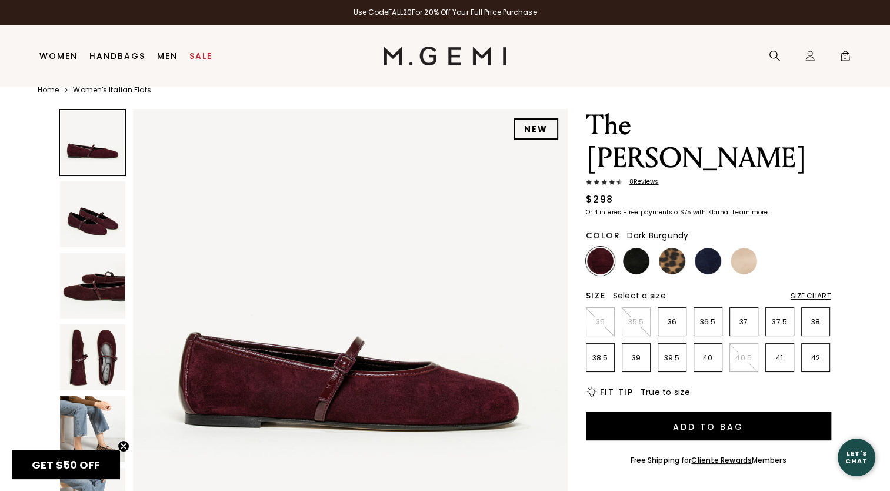
scroll to position [21, 0]
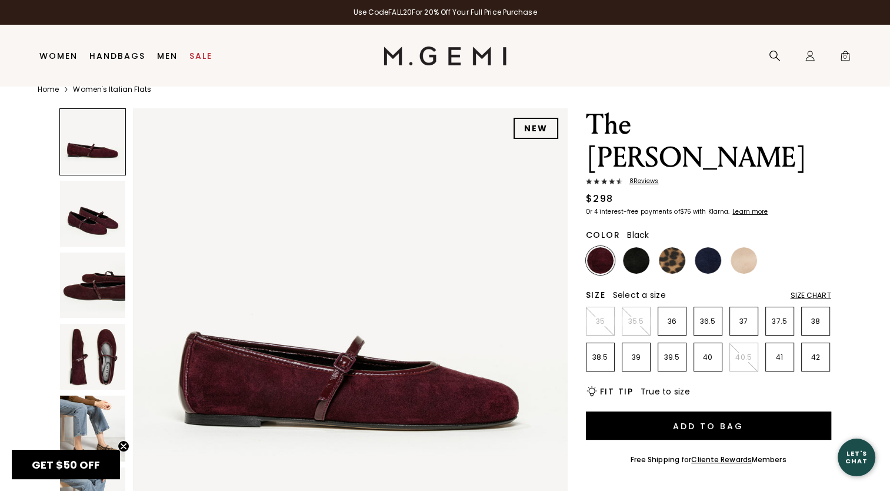
click at [635, 247] on img at bounding box center [636, 260] width 26 height 26
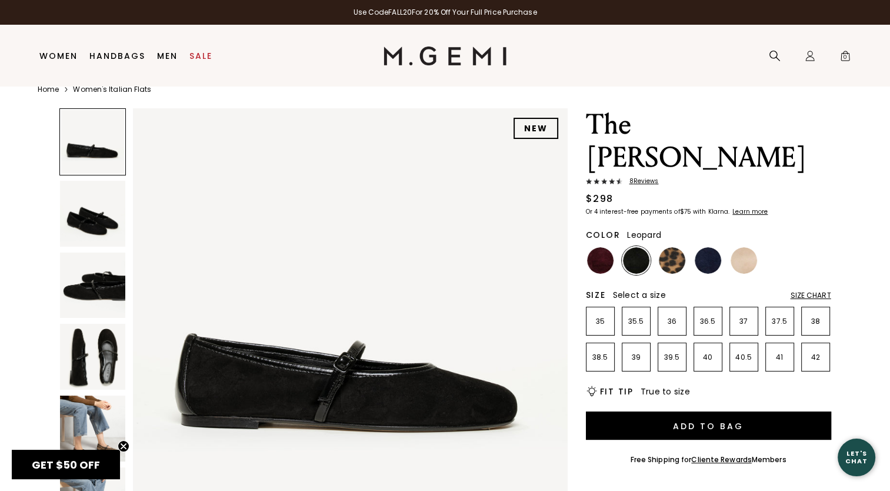
click at [668, 247] on img at bounding box center [672, 260] width 26 height 26
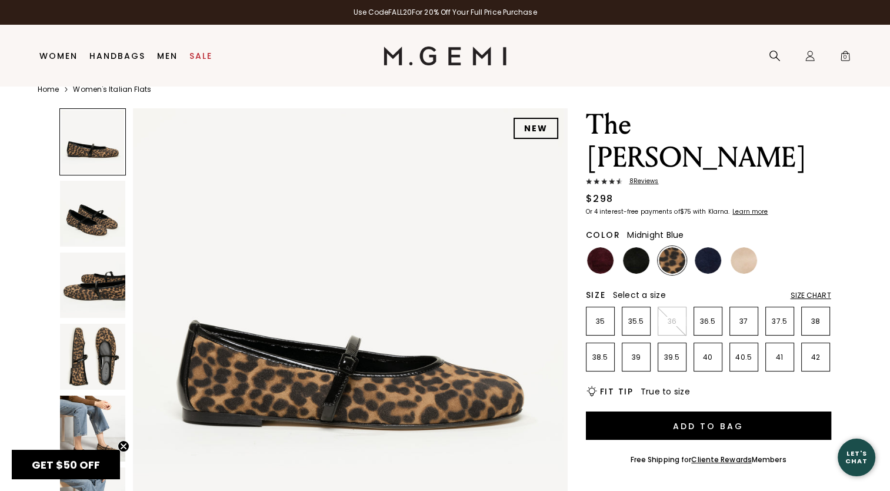
click at [709, 247] on img at bounding box center [708, 260] width 26 height 26
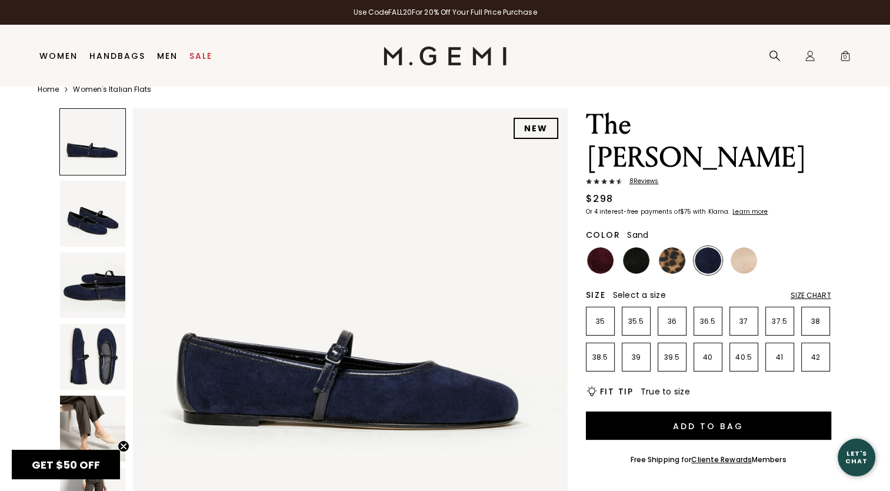
click at [742, 247] on img at bounding box center [744, 260] width 26 height 26
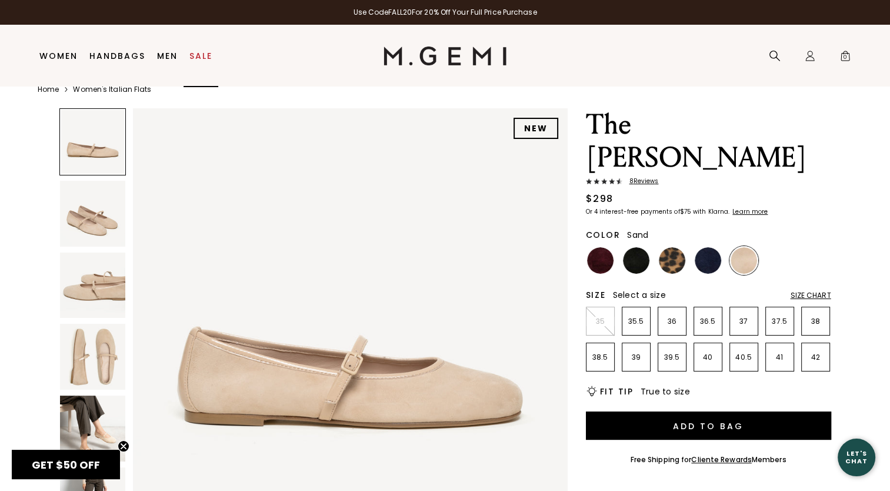
click at [201, 54] on link "Sale" at bounding box center [200, 55] width 23 height 9
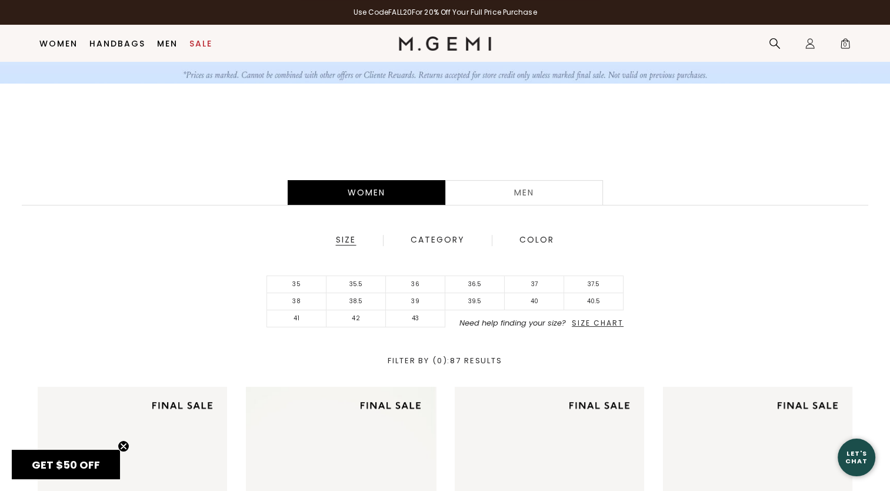
scroll to position [223, 0]
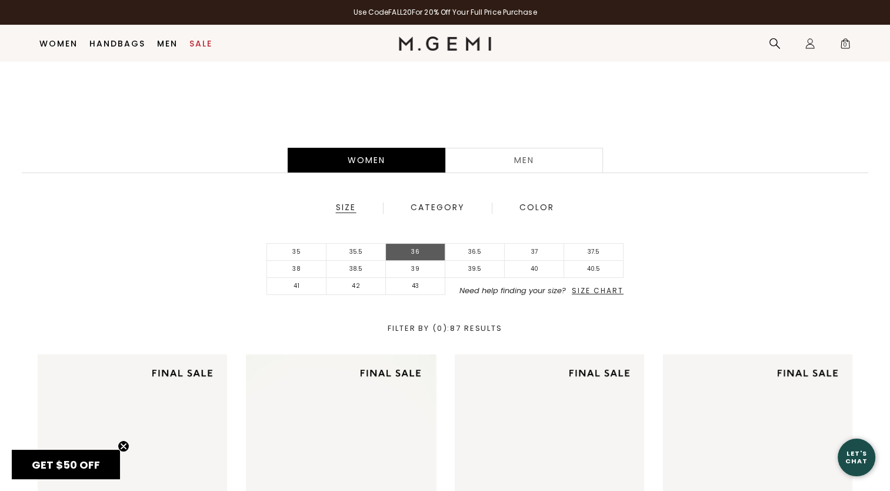
click at [417, 248] on li "36" at bounding box center [415, 252] width 59 height 17
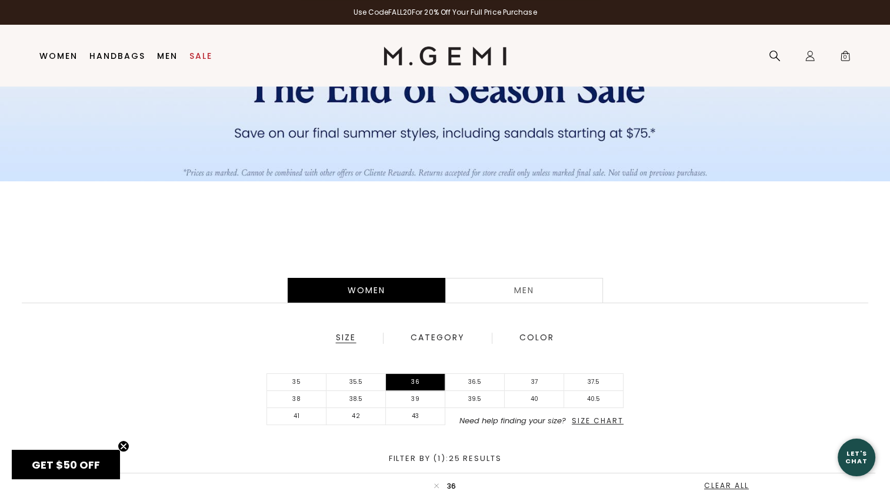
scroll to position [223, 0]
